Goal: Information Seeking & Learning: Understand process/instructions

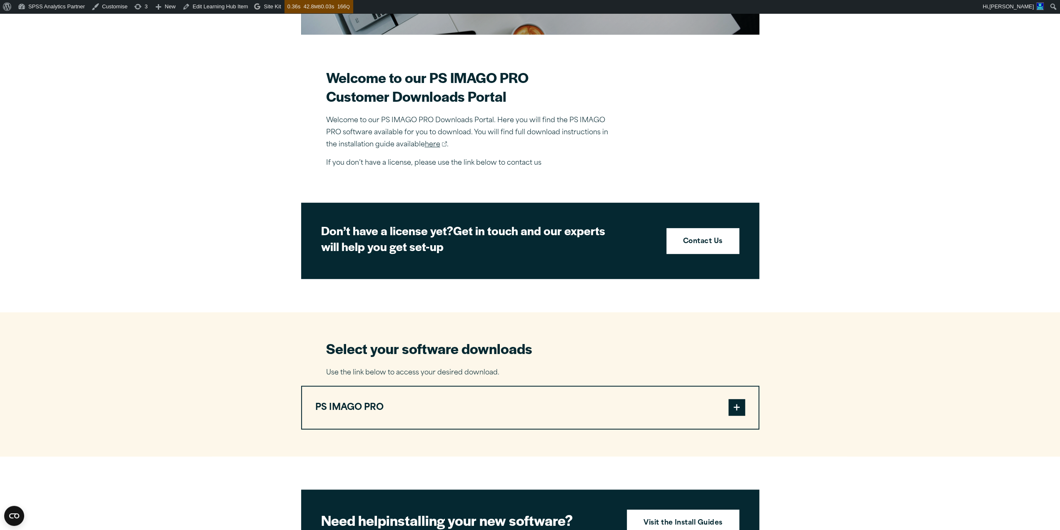
scroll to position [245, 0]
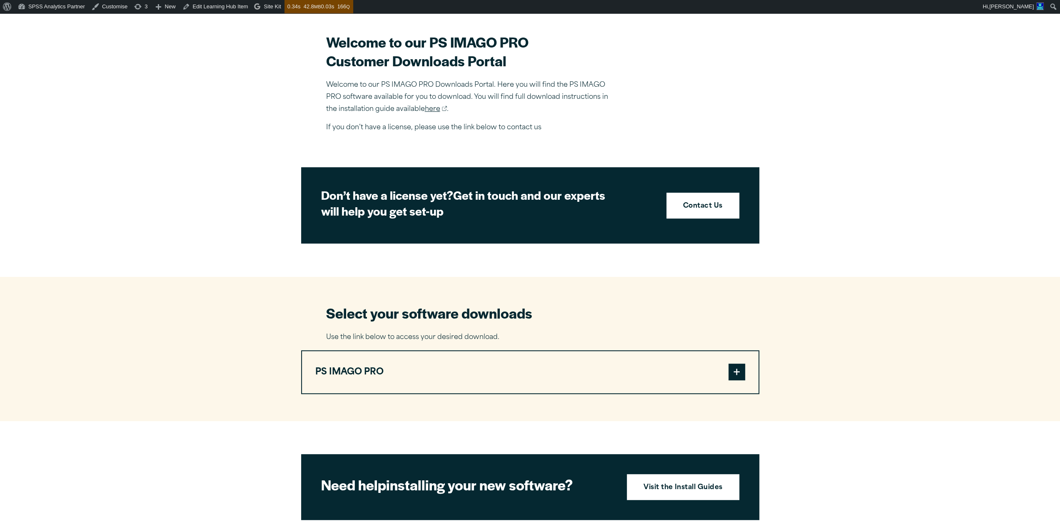
click at [435, 109] on link "here" at bounding box center [436, 109] width 22 height 12
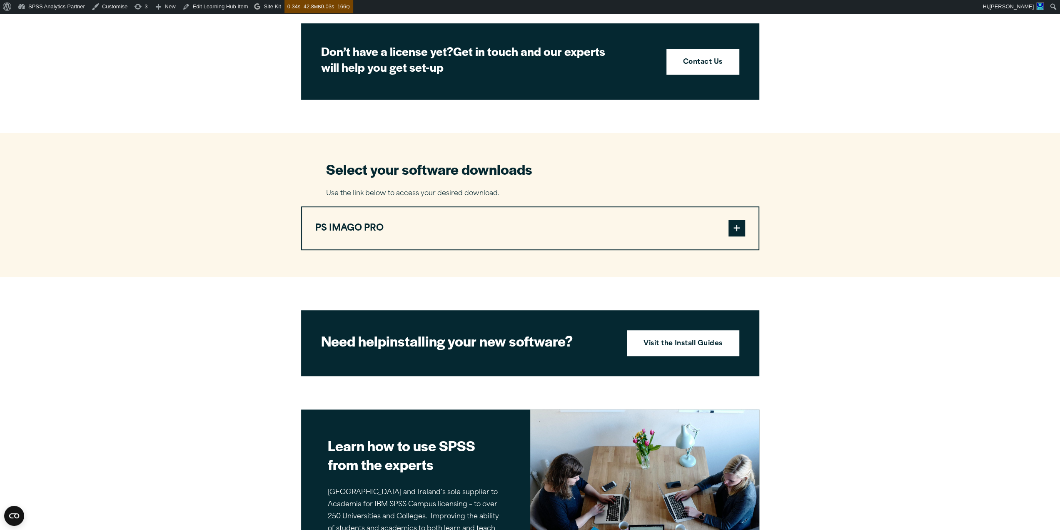
scroll to position [389, 0]
click at [734, 231] on span at bounding box center [737, 227] width 17 height 17
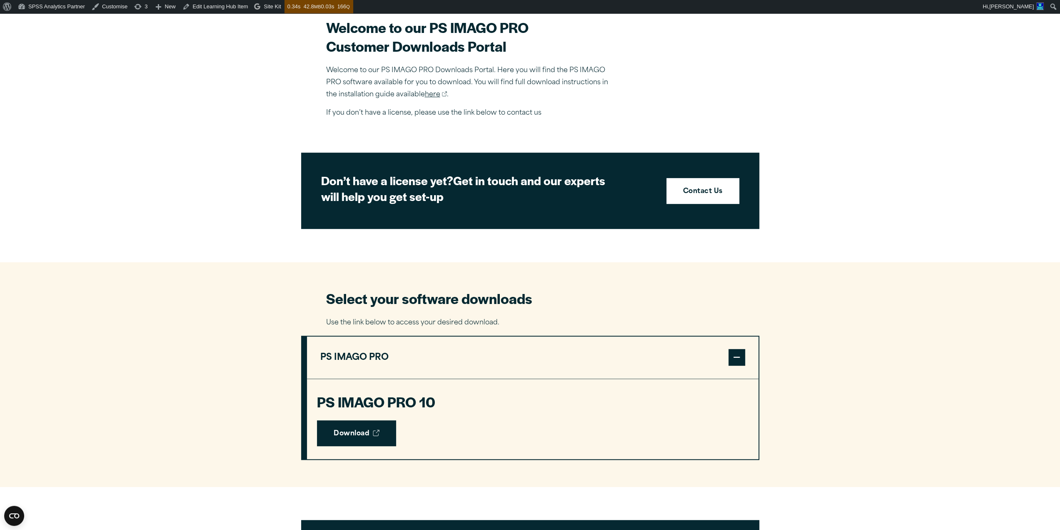
scroll to position [259, 0]
drag, startPoint x: 685, startPoint y: 230, endPoint x: 576, endPoint y: 134, distance: 145.2
click at [576, 134] on article "Software Downloads Welcome to our PS IMAGO PRO Customer Downloads Portal Welcom…" at bounding box center [530, 383] width 1060 height 1131
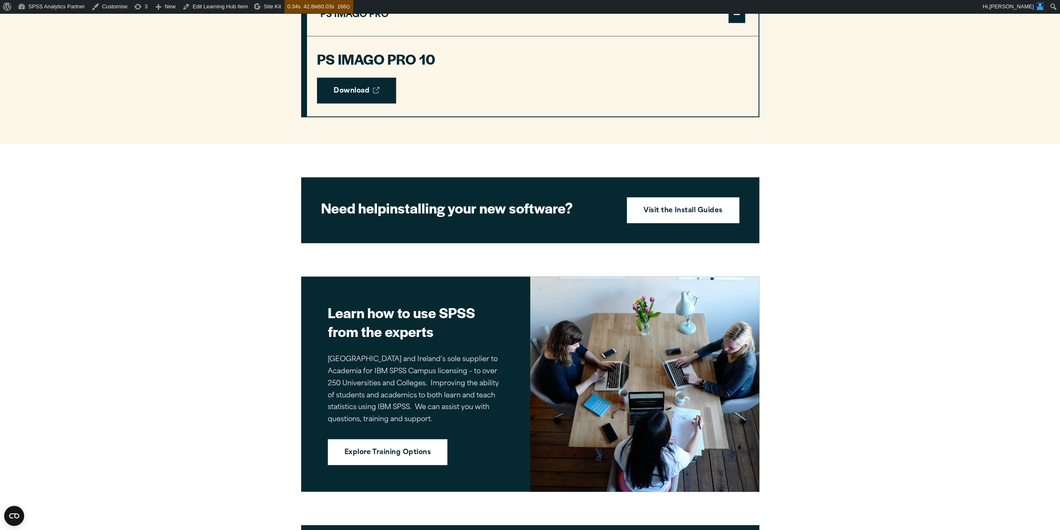
scroll to position [602, 0]
click at [685, 212] on strong "Visit the Install Guides" at bounding box center [683, 210] width 79 height 11
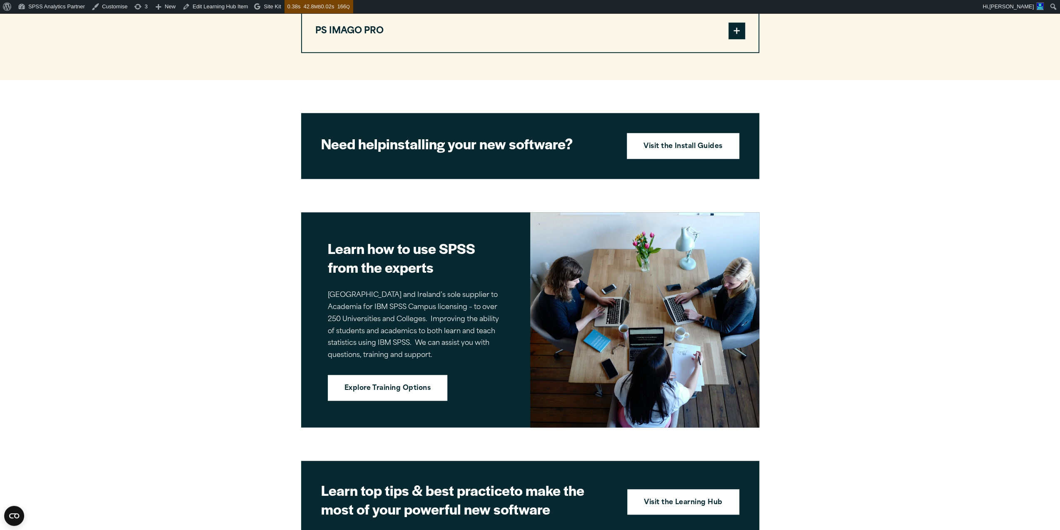
scroll to position [585, 0]
click at [743, 31] on span at bounding box center [737, 30] width 17 height 17
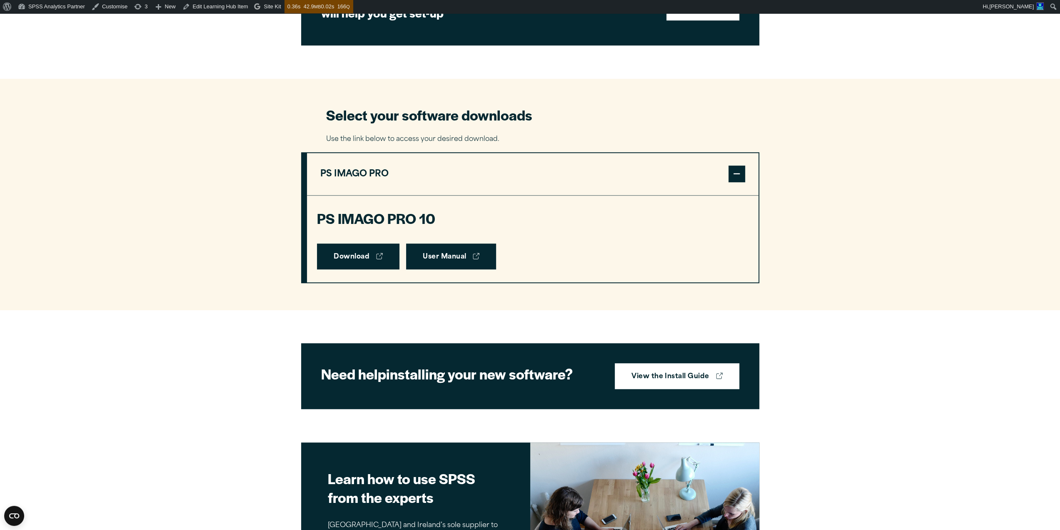
scroll to position [442, 0]
